Goal: Transaction & Acquisition: Purchase product/service

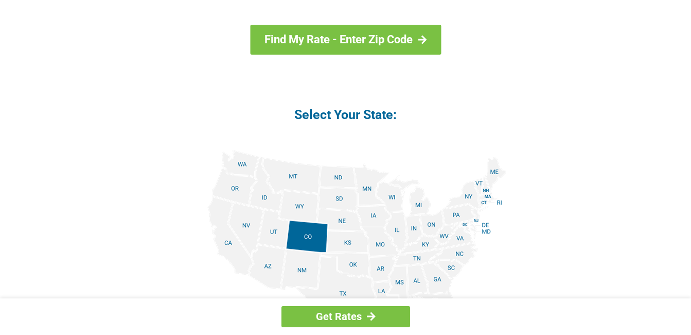
scroll to position [1146, 0]
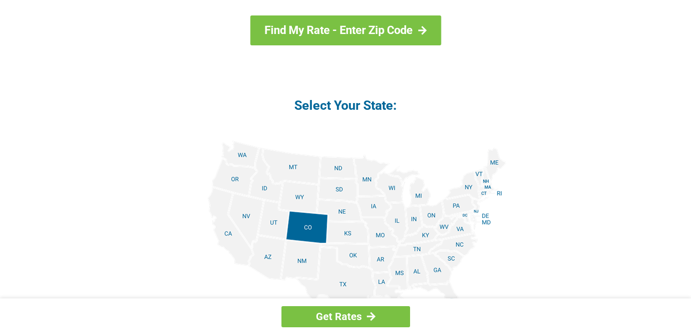
click at [239, 154] on img at bounding box center [345, 256] width 321 height 232
